Goal: Navigation & Orientation: Find specific page/section

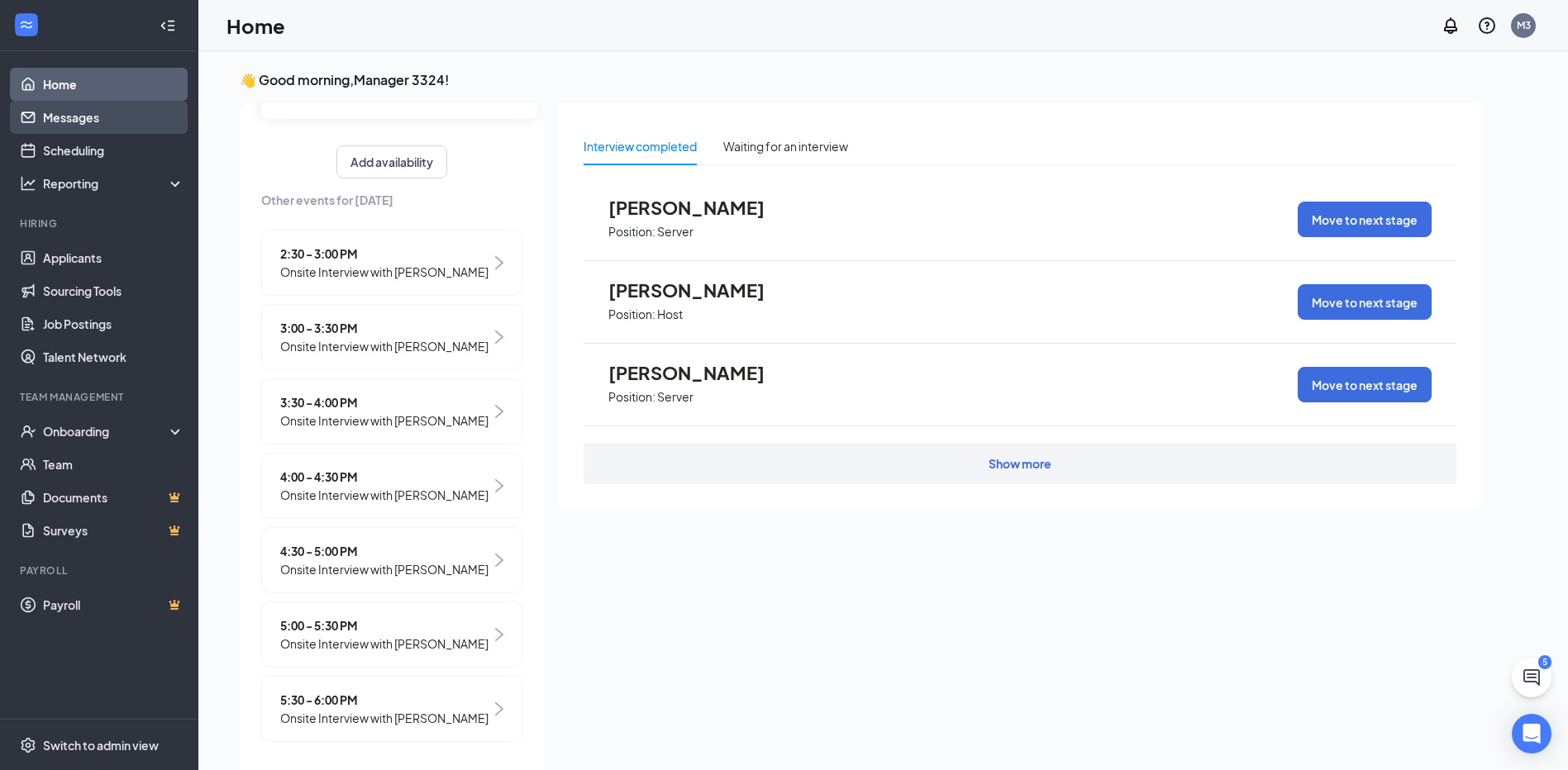
click at [103, 126] on link "Messages" at bounding box center [113, 117] width 142 height 33
click at [132, 126] on link "Messages" at bounding box center [113, 117] width 142 height 33
click at [146, 151] on link "Scheduling" at bounding box center [113, 150] width 142 height 33
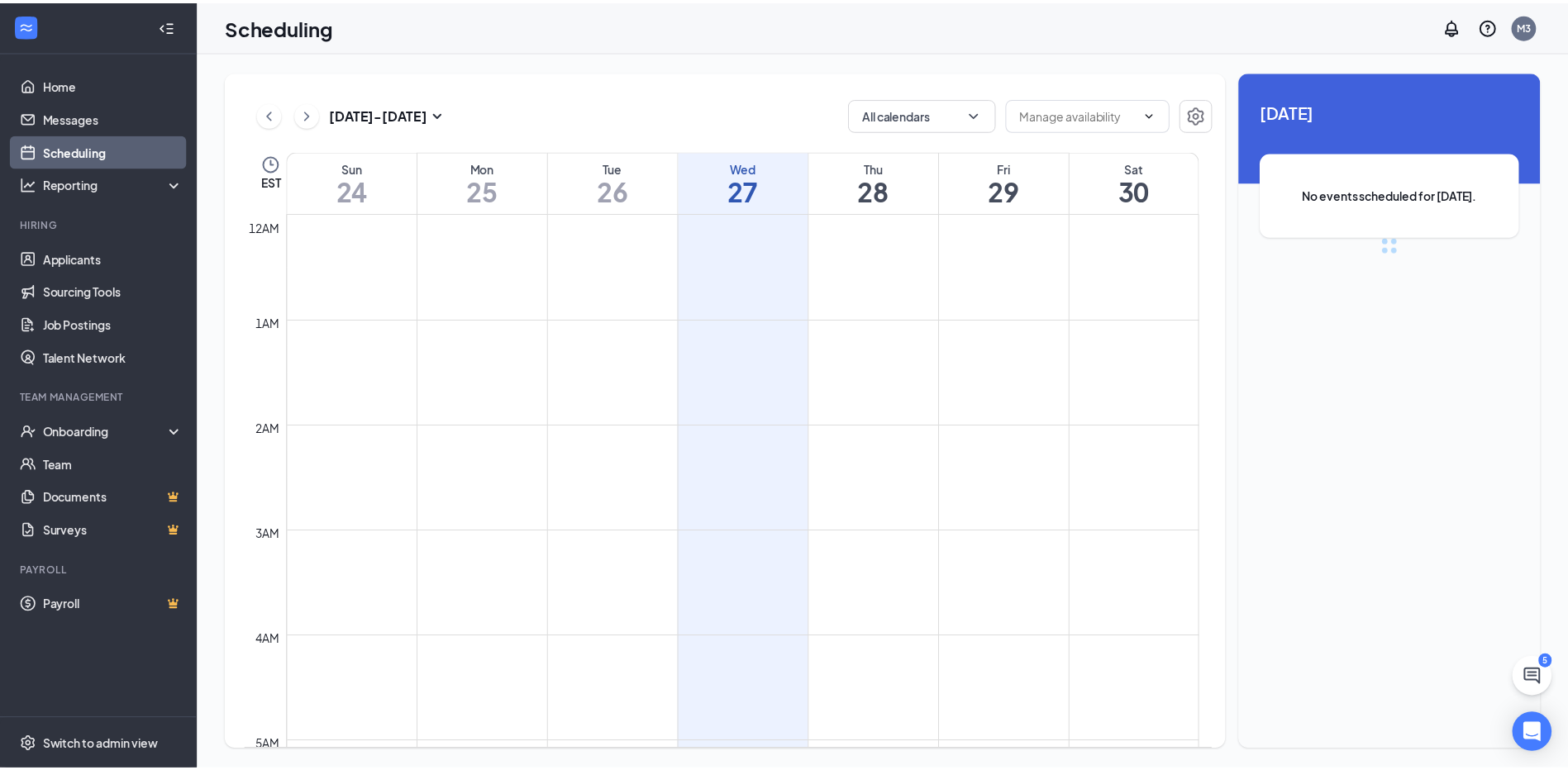
scroll to position [813, 0]
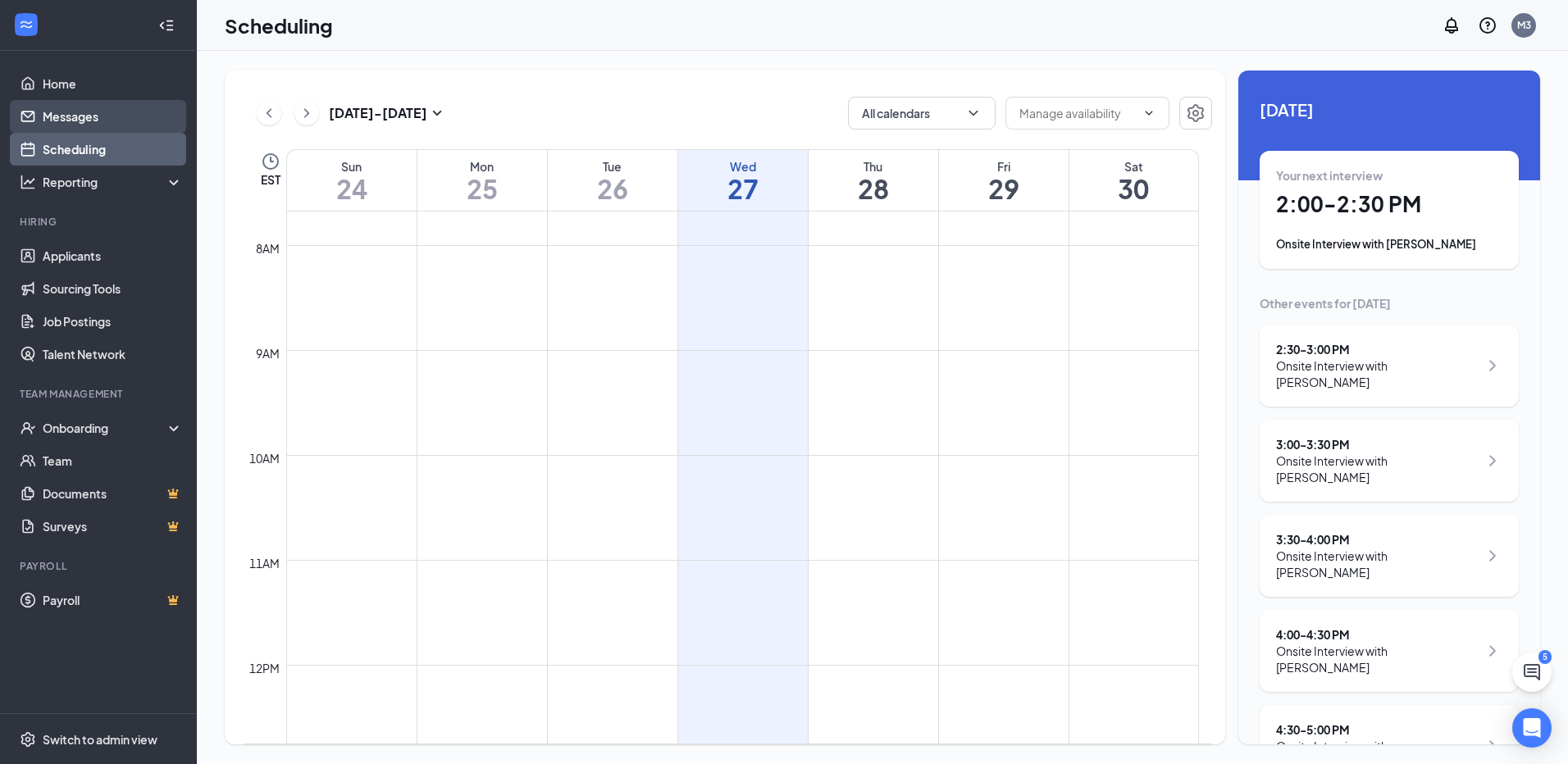
click at [135, 108] on link "Messages" at bounding box center [112, 116] width 140 height 33
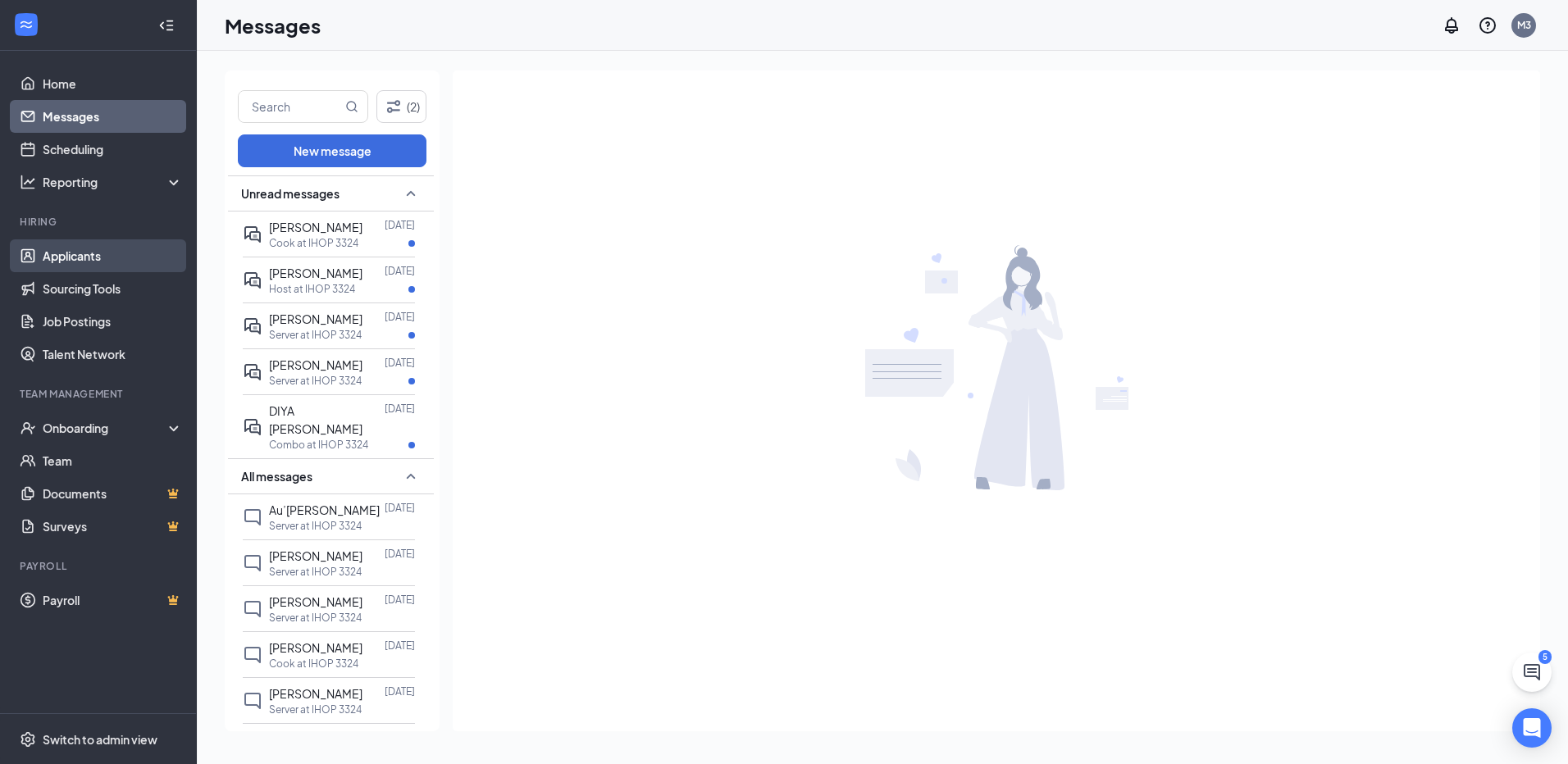
click at [152, 241] on link "Applicants" at bounding box center [112, 255] width 140 height 33
